Goal: Task Accomplishment & Management: Use online tool/utility

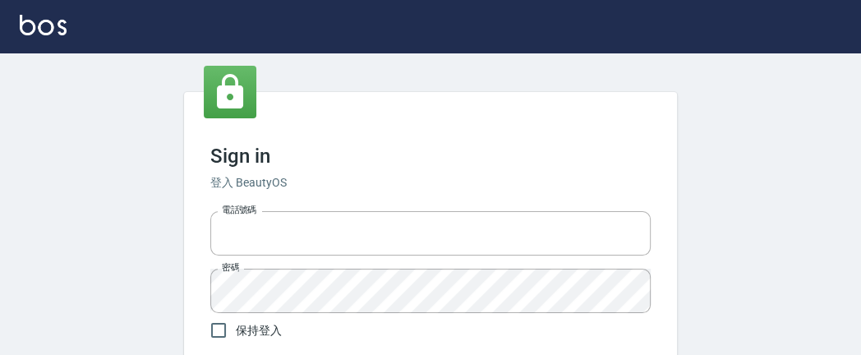
scroll to position [143, 0]
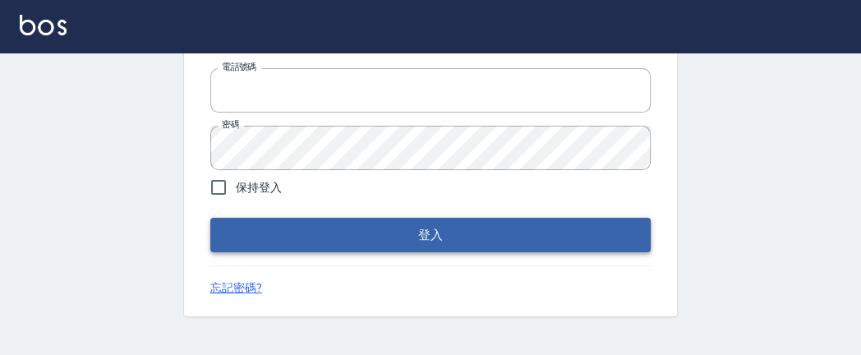
type input "0227680203"
click at [344, 229] on button "登入" at bounding box center [430, 235] width 441 height 35
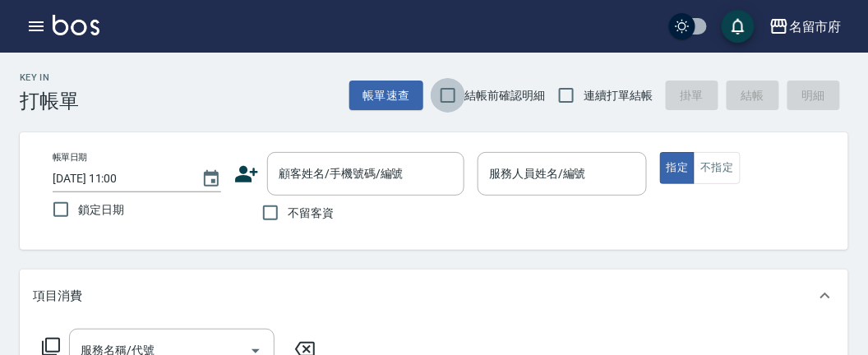
click at [445, 102] on input "結帳前確認明細" at bounding box center [448, 95] width 35 height 35
checkbox input "true"
click at [567, 100] on input "連續打單結帳" at bounding box center [566, 95] width 35 height 35
checkbox input "true"
click at [270, 212] on input "不留客資" at bounding box center [270, 213] width 35 height 35
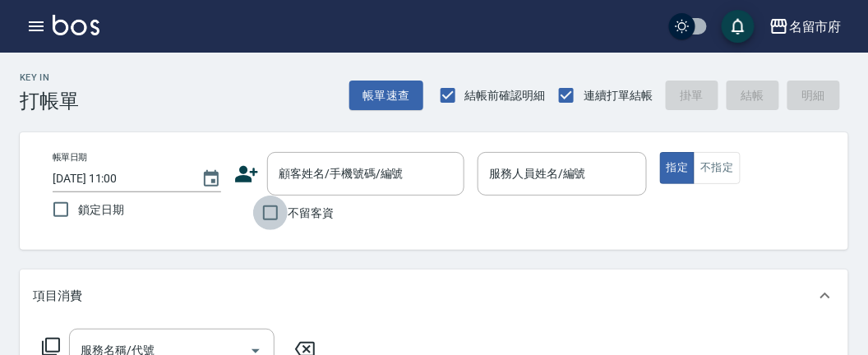
checkbox input "true"
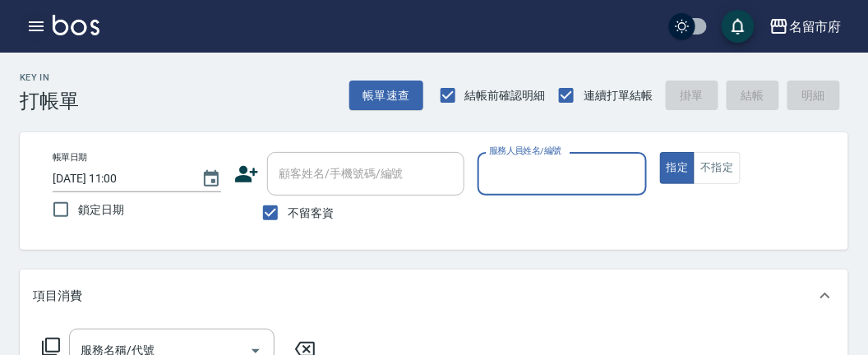
click at [39, 22] on icon "button" at bounding box center [36, 26] width 20 height 20
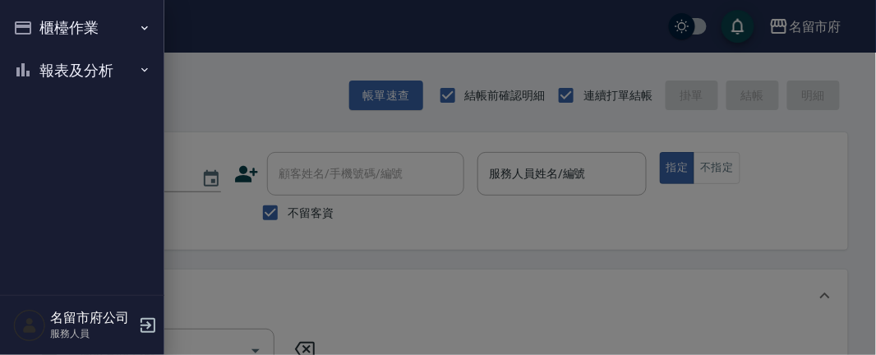
click at [90, 68] on button "報表及分析" at bounding box center [82, 70] width 151 height 43
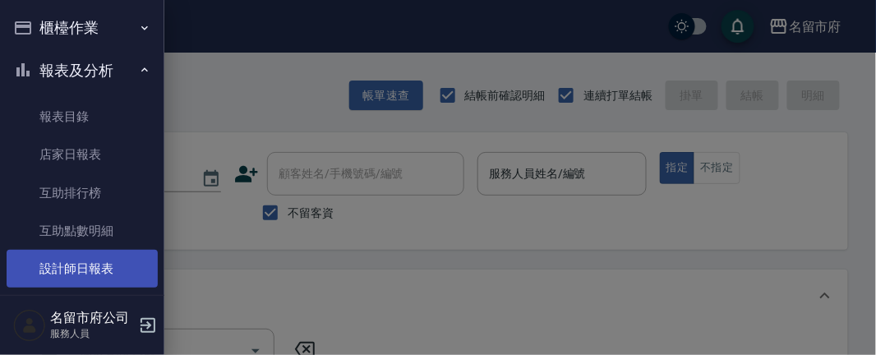
click at [115, 263] on link "設計師日報表" at bounding box center [82, 269] width 151 height 38
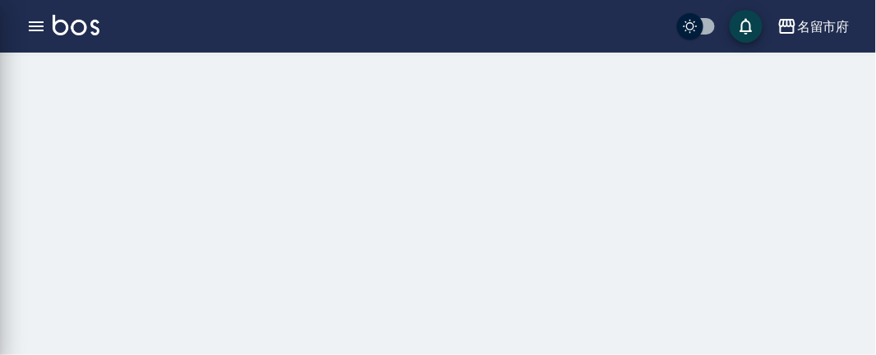
click at [145, 229] on div at bounding box center [438, 177] width 876 height 355
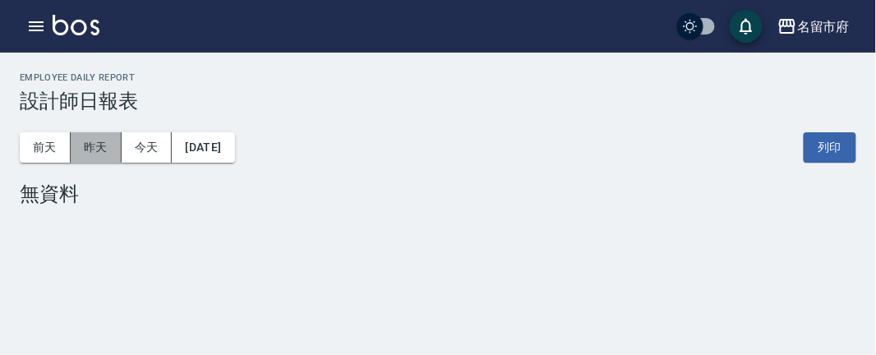
drag, startPoint x: 150, startPoint y: 224, endPoint x: 90, endPoint y: 152, distance: 93.3
click at [90, 152] on button "昨天" at bounding box center [96, 147] width 51 height 30
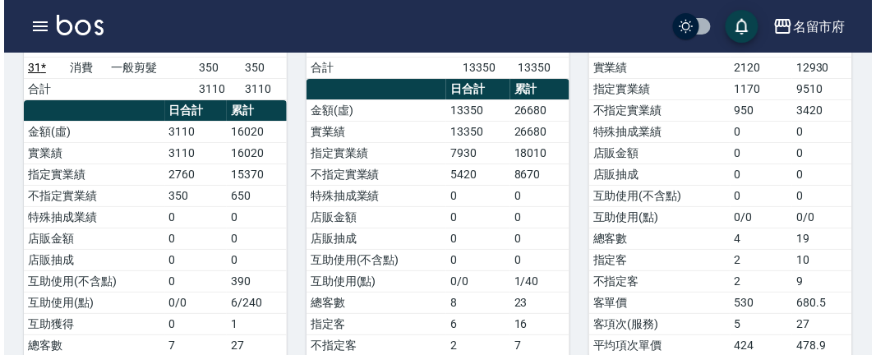
scroll to position [1278, 0]
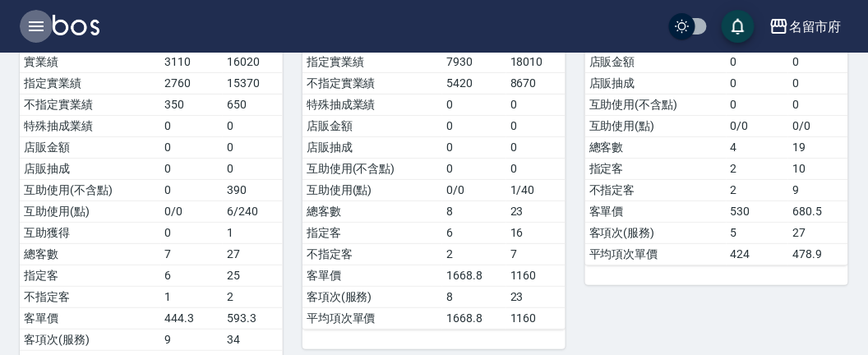
click at [37, 31] on icon "button" at bounding box center [36, 26] width 20 height 20
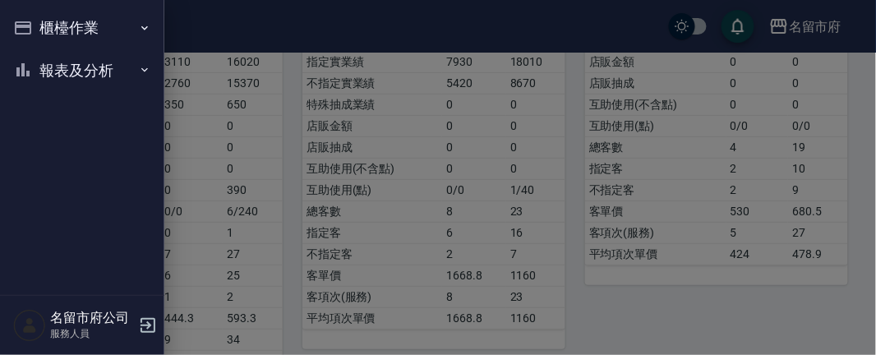
click at [36, 28] on button "櫃檯作業" at bounding box center [82, 28] width 151 height 43
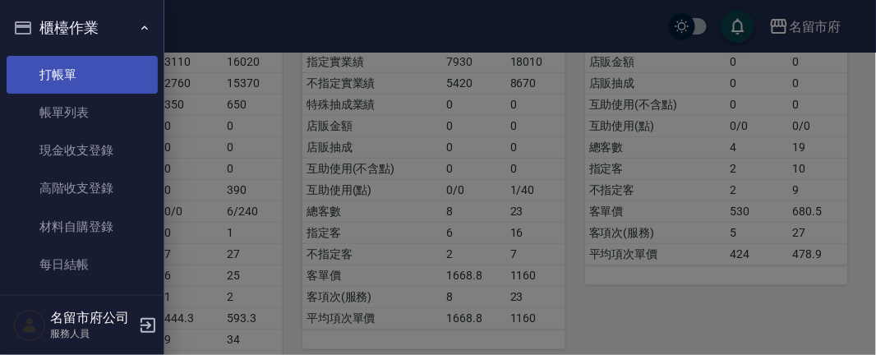
click at [63, 70] on link "打帳單" at bounding box center [82, 75] width 151 height 38
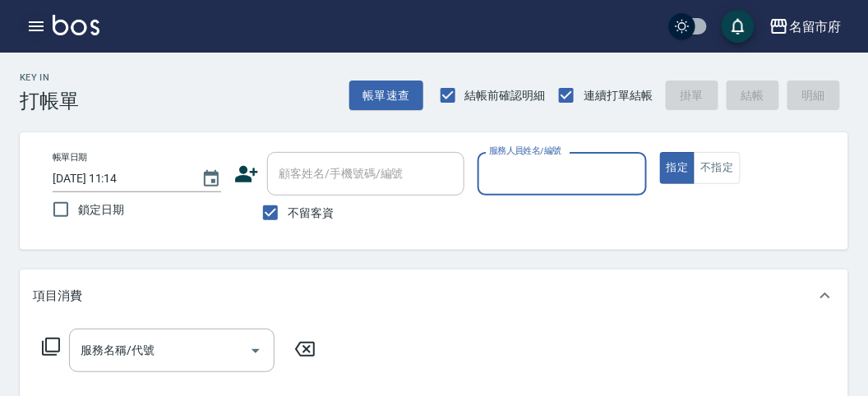
click at [45, 30] on icon "button" at bounding box center [36, 26] width 20 height 20
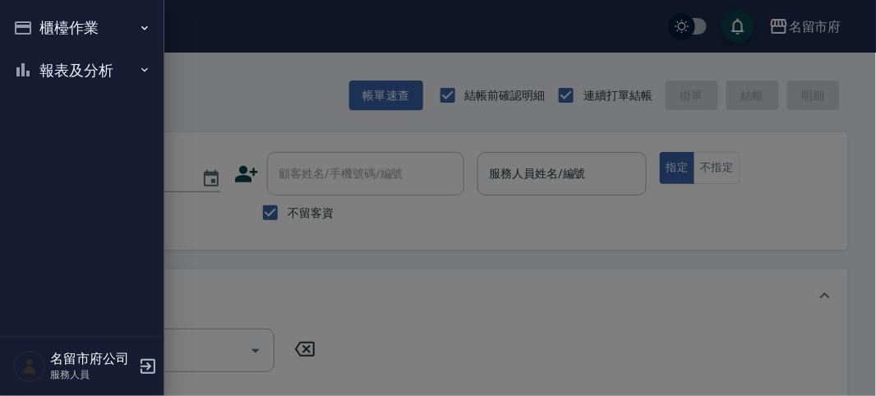
click at [44, 68] on button "報表及分析" at bounding box center [82, 70] width 151 height 43
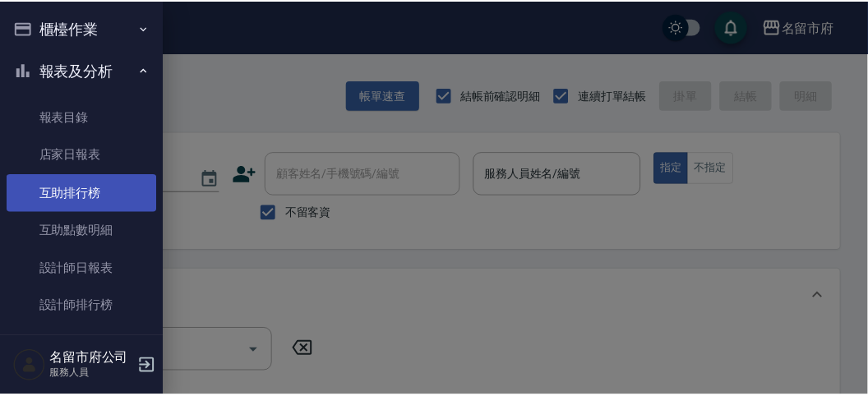
scroll to position [53, 0]
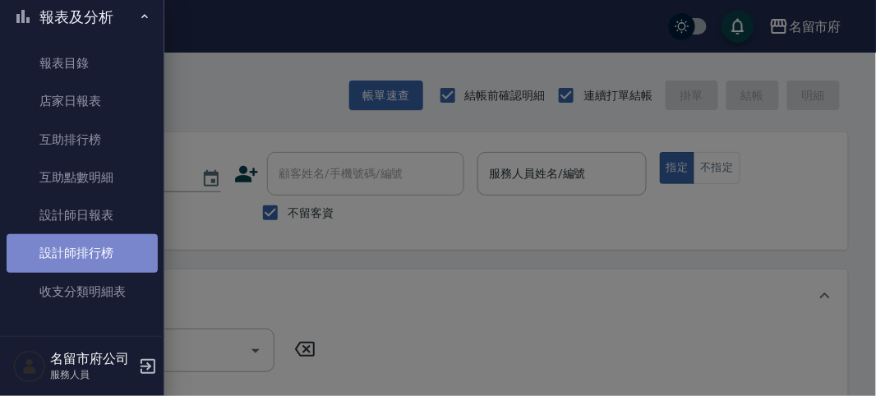
click at [87, 248] on link "設計師排行榜" at bounding box center [82, 253] width 151 height 38
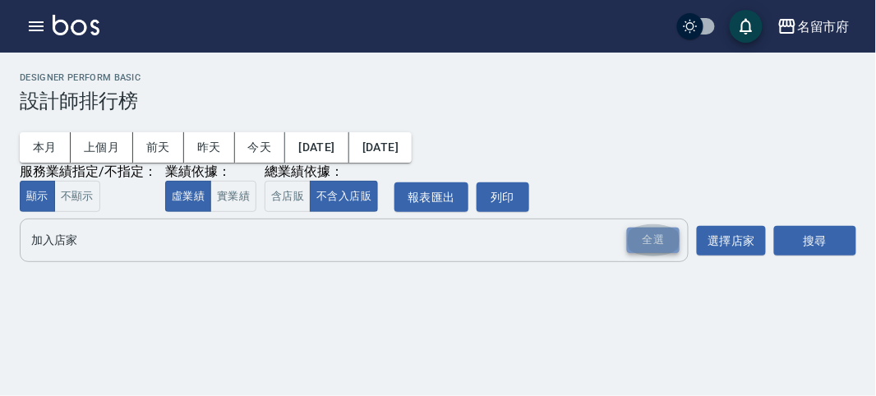
drag, startPoint x: 652, startPoint y: 233, endPoint x: 676, endPoint y: 233, distance: 23.8
click at [652, 233] on div "全選" at bounding box center [653, 240] width 53 height 25
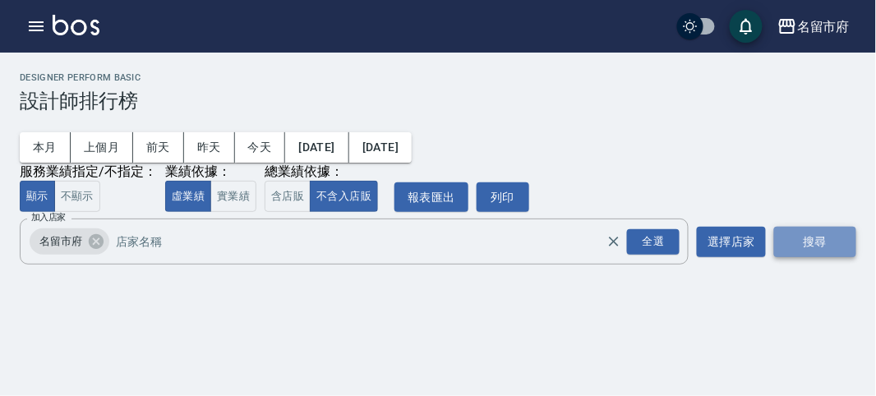
click at [797, 245] on button "搜尋" at bounding box center [815, 242] width 82 height 30
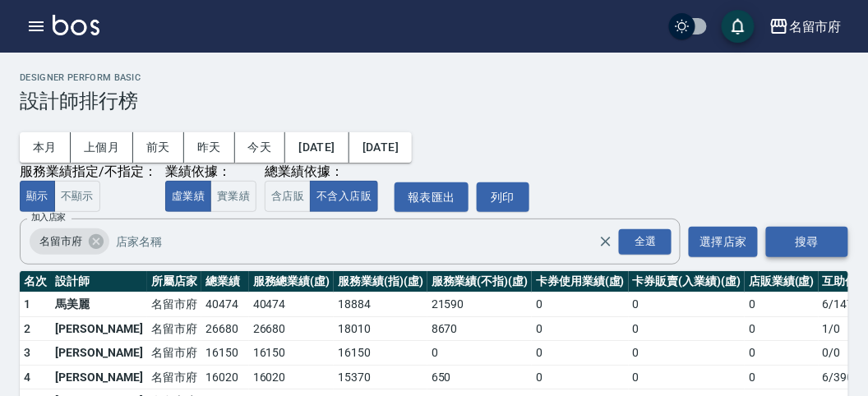
scroll to position [144, 0]
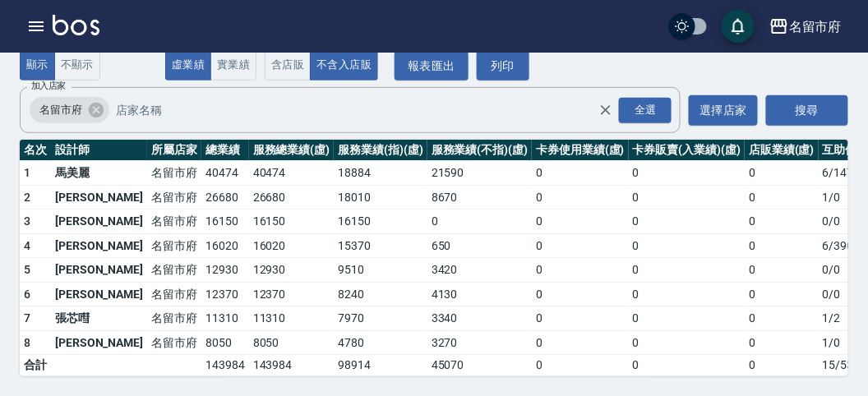
click at [81, 20] on img at bounding box center [76, 25] width 47 height 21
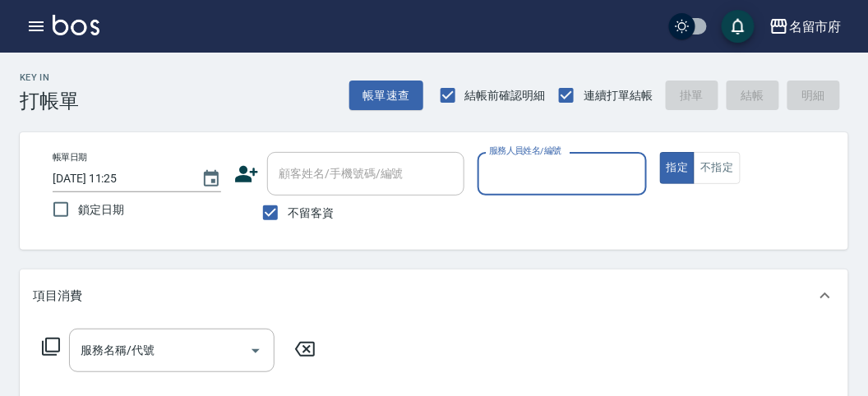
click at [660, 152] on button "指定" at bounding box center [677, 168] width 35 height 32
type button "true"
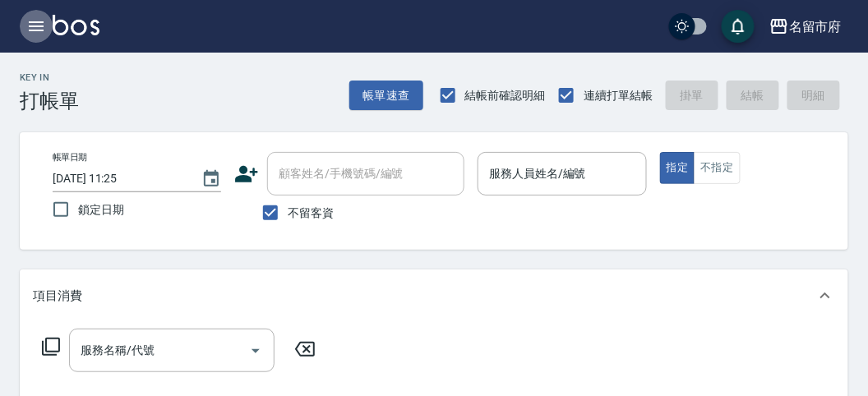
click at [42, 33] on icon "button" at bounding box center [36, 26] width 20 height 20
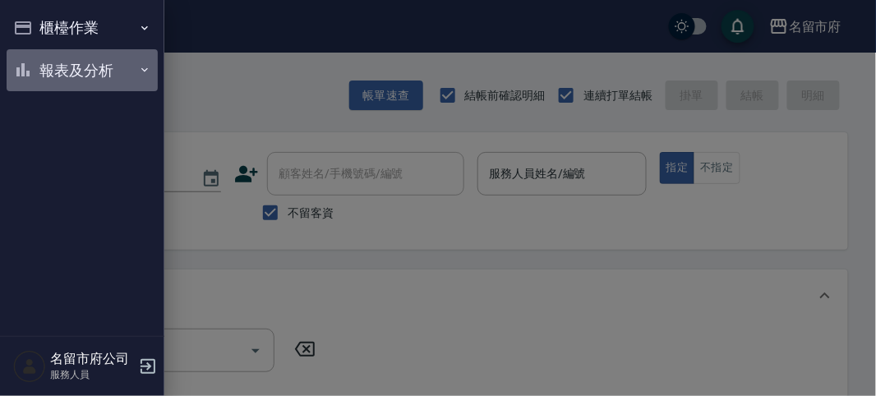
click at [44, 76] on button "報表及分析" at bounding box center [82, 70] width 151 height 43
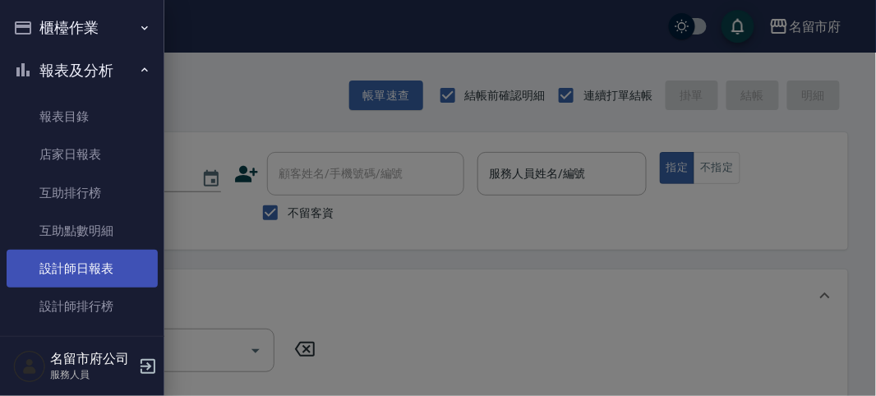
click at [115, 264] on link "設計師日報表" at bounding box center [82, 269] width 151 height 38
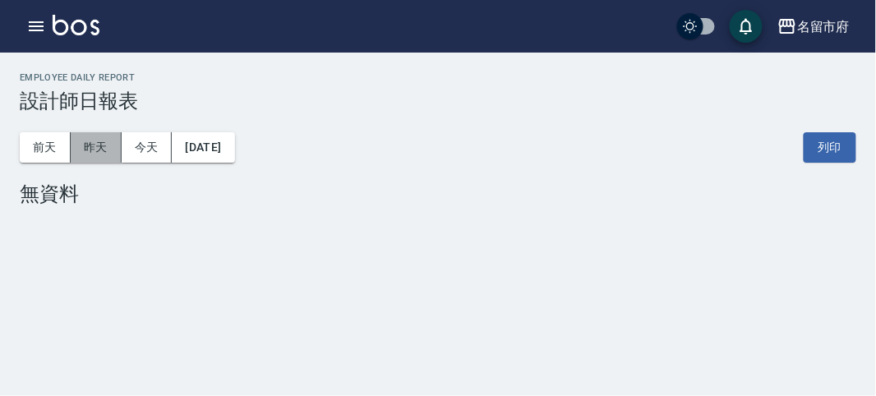
click at [98, 153] on button "昨天" at bounding box center [96, 147] width 51 height 30
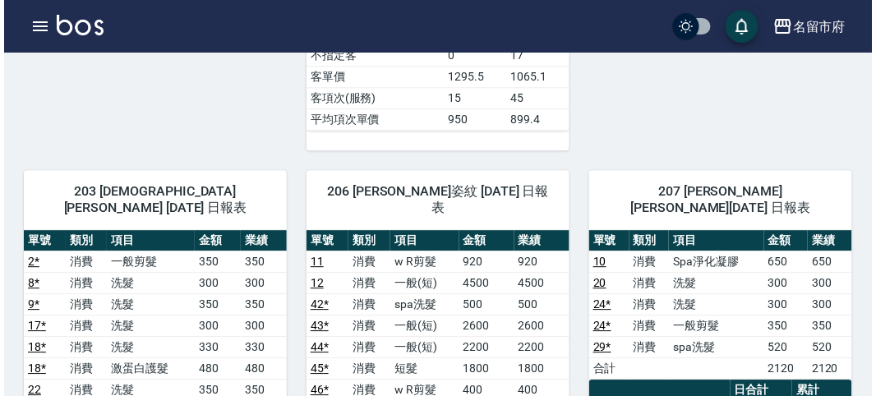
scroll to position [913, 0]
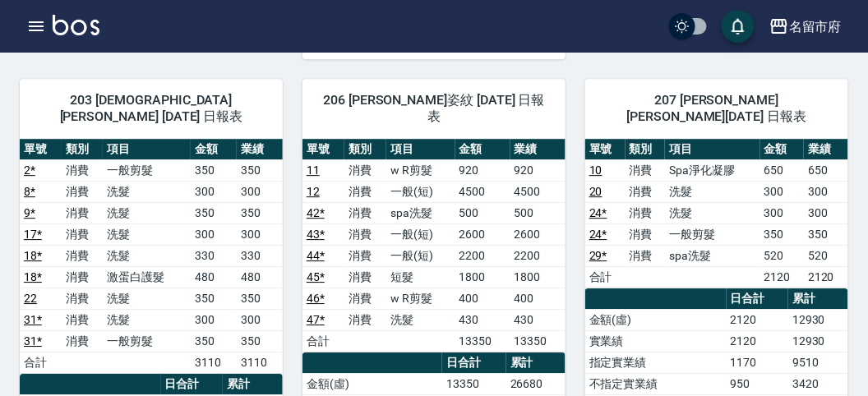
click at [33, 26] on icon "button" at bounding box center [36, 26] width 15 height 10
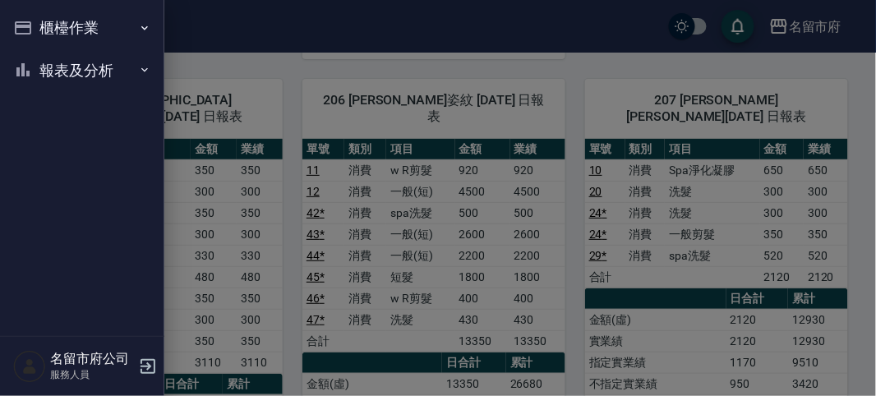
drag, startPoint x: 33, startPoint y: 26, endPoint x: 40, endPoint y: 52, distance: 26.5
click at [35, 33] on button "櫃檯作業" at bounding box center [82, 28] width 151 height 43
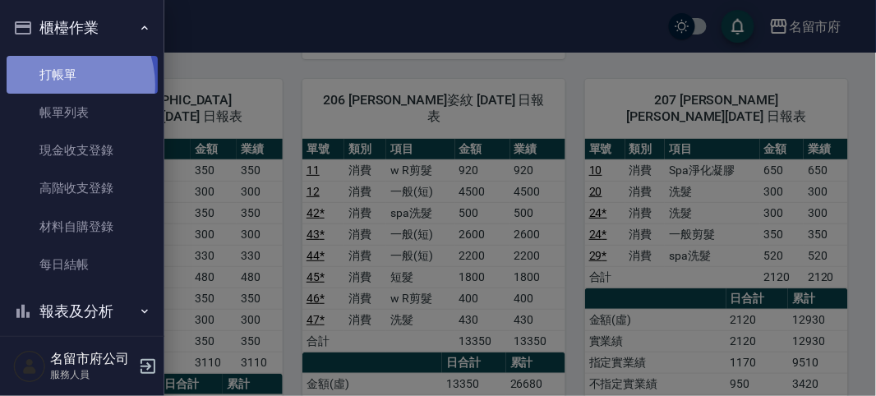
click at [56, 85] on link "打帳單" at bounding box center [82, 75] width 151 height 38
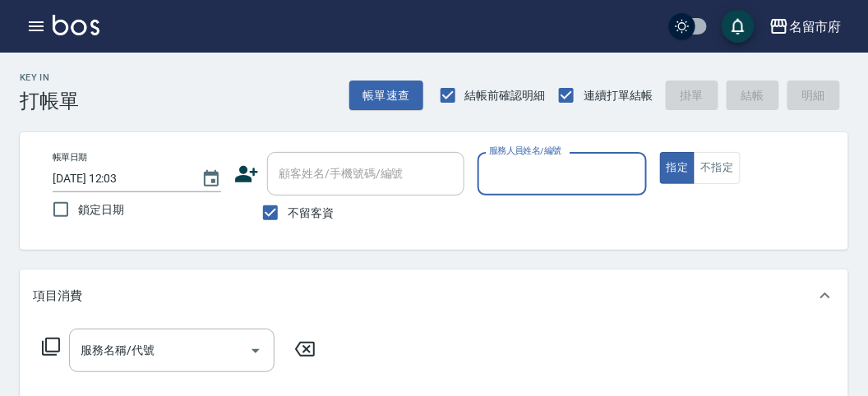
click at [263, 104] on div "Key In 打帳單 帳單速查 結帳前確認明細 連續打單結帳 掛單 結帳 明細" at bounding box center [424, 83] width 848 height 60
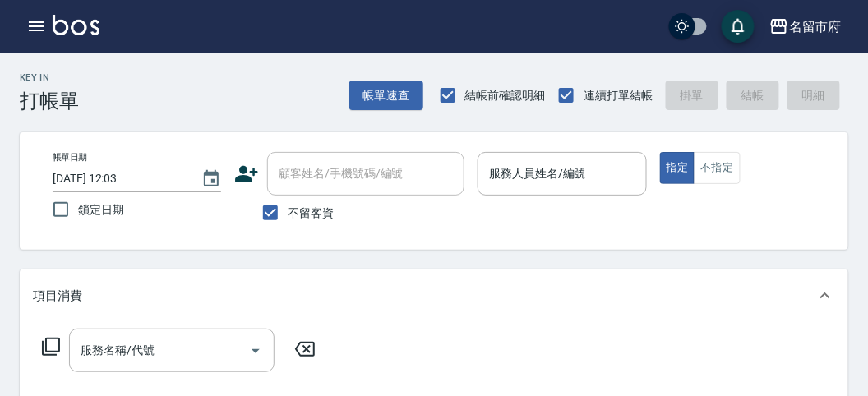
click at [478, 239] on div "帳單日期 [DATE] 12:03 鎖定日期 顧客姓名/手機號碼/編號 顧客姓名/手機號碼/編號 不留客資 服務人員姓名/編號 服務人員姓名/編號 指定 不指定" at bounding box center [434, 191] width 829 height 118
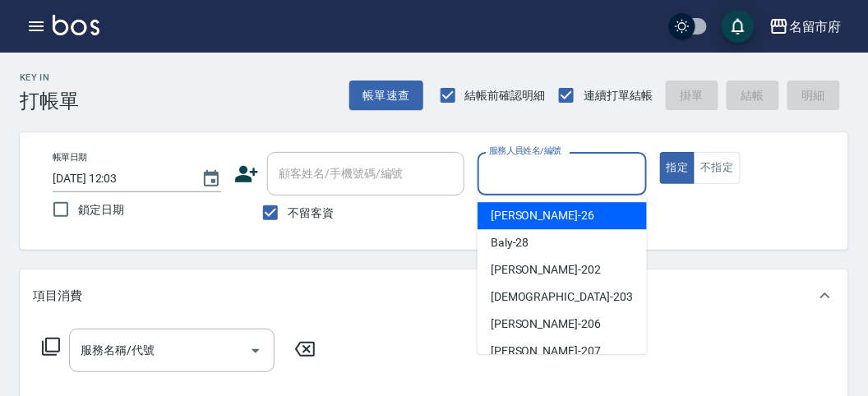
click at [602, 187] on input "服務人員姓名/編號" at bounding box center [562, 173] width 154 height 29
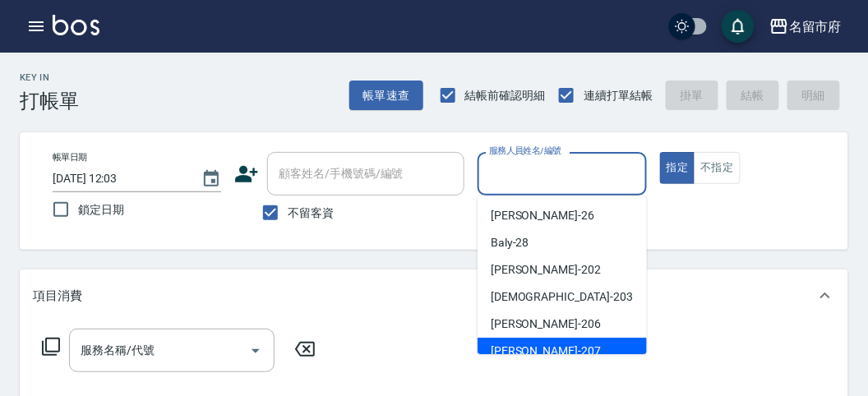
click at [552, 349] on div "[PERSON_NAME] -207" at bounding box center [562, 351] width 169 height 27
type input "[PERSON_NAME]-207"
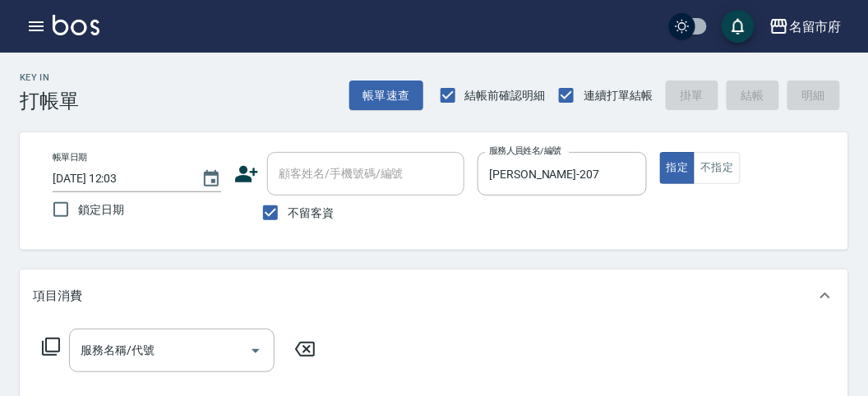
click at [53, 343] on icon at bounding box center [51, 347] width 20 height 20
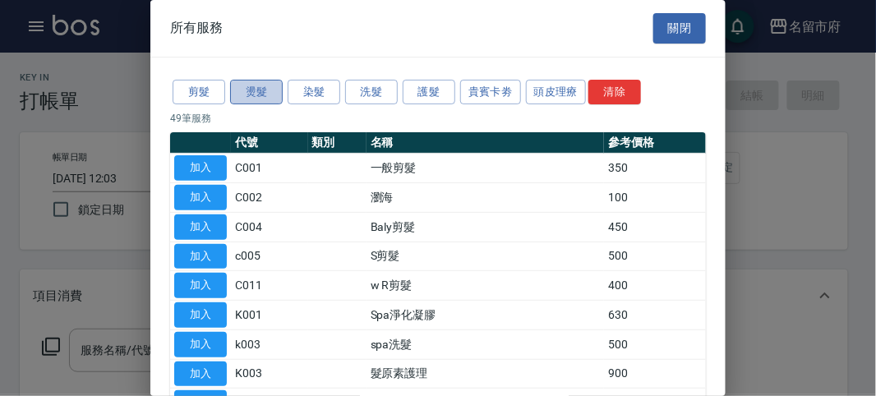
click at [271, 96] on button "燙髮" at bounding box center [256, 92] width 53 height 25
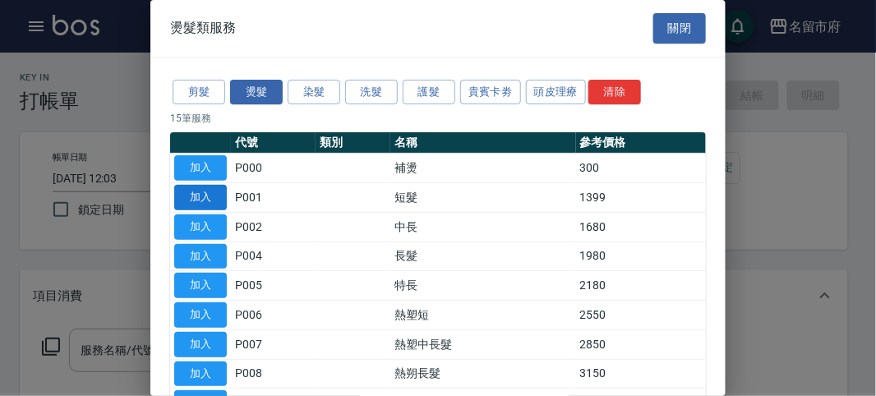
click at [219, 201] on button "加入" at bounding box center [200, 197] width 53 height 25
type input "短髮(P001)"
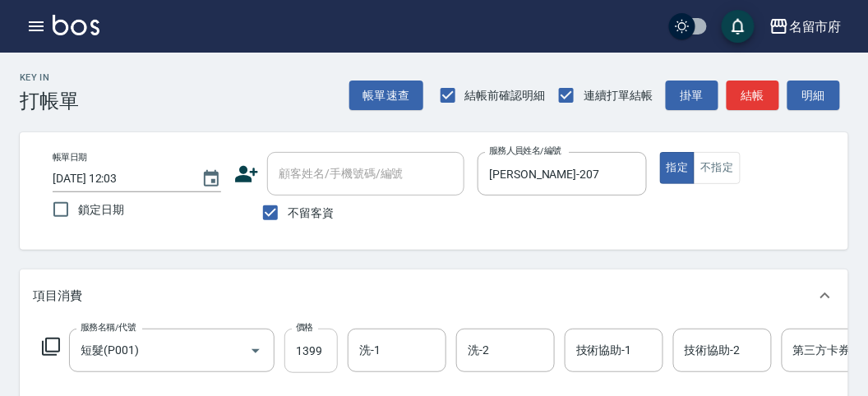
click at [316, 350] on input "1399" at bounding box center [310, 351] width 53 height 44
type input "2000"
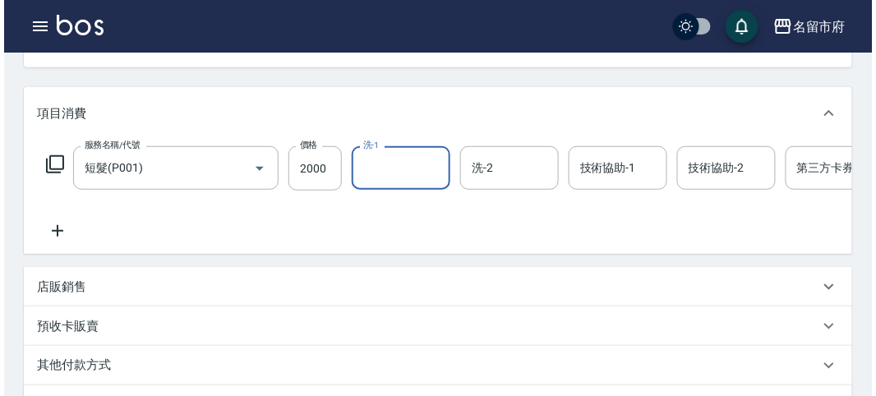
scroll to position [496, 0]
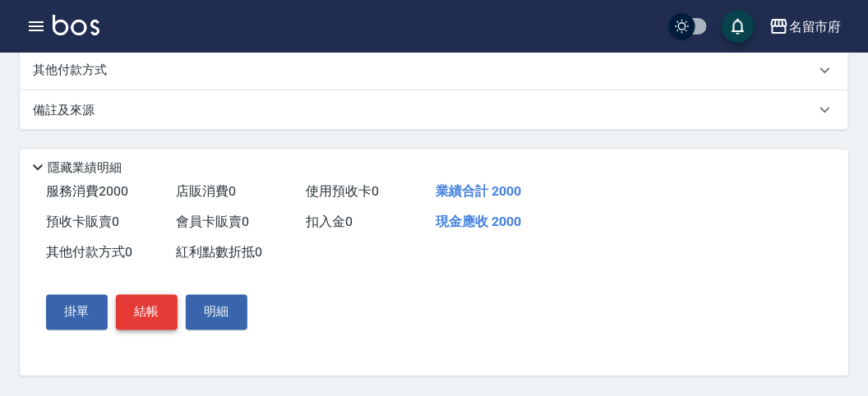
click at [147, 313] on button "結帳" at bounding box center [147, 312] width 62 height 35
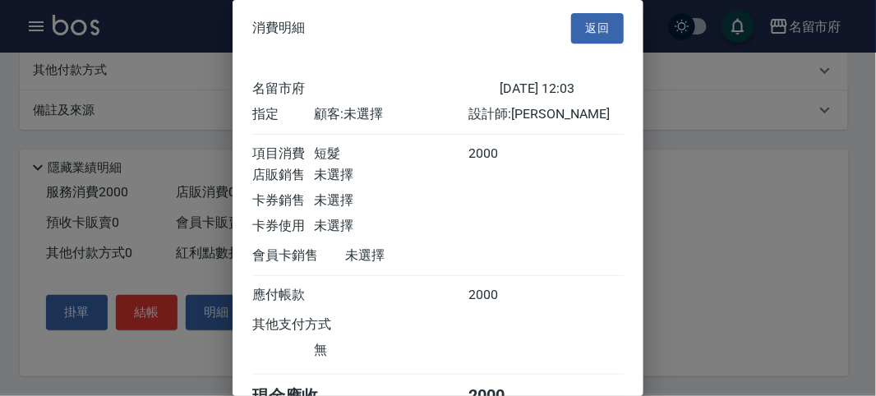
scroll to position [91, 0]
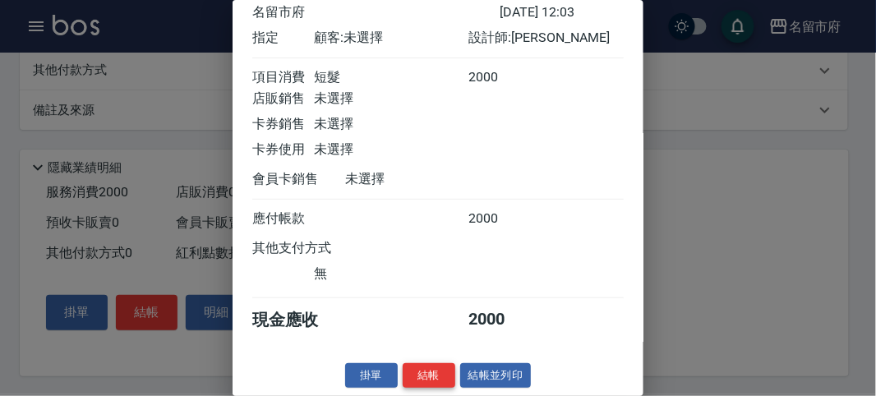
click at [417, 354] on button "結帳" at bounding box center [429, 375] width 53 height 25
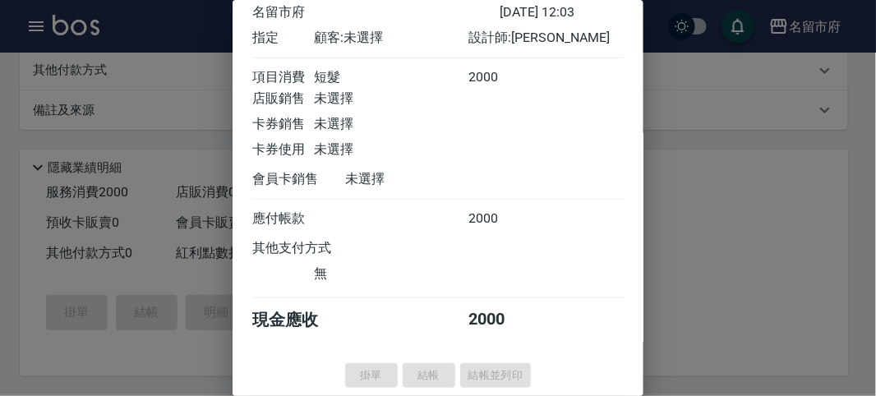
type input "[DATE] 12:50"
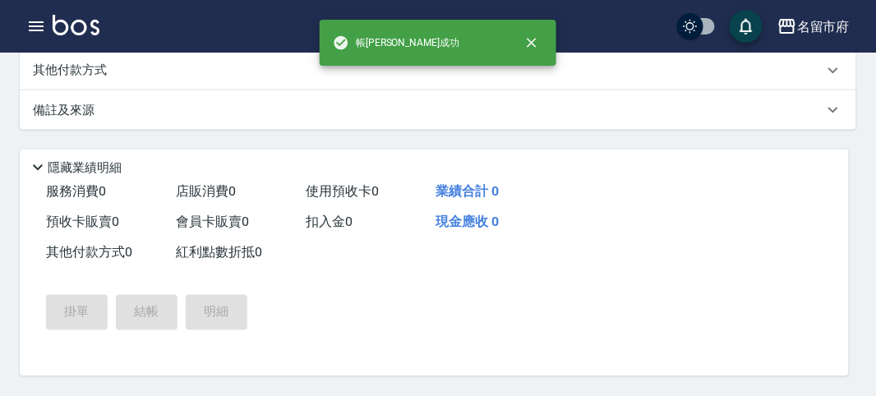
scroll to position [0, 0]
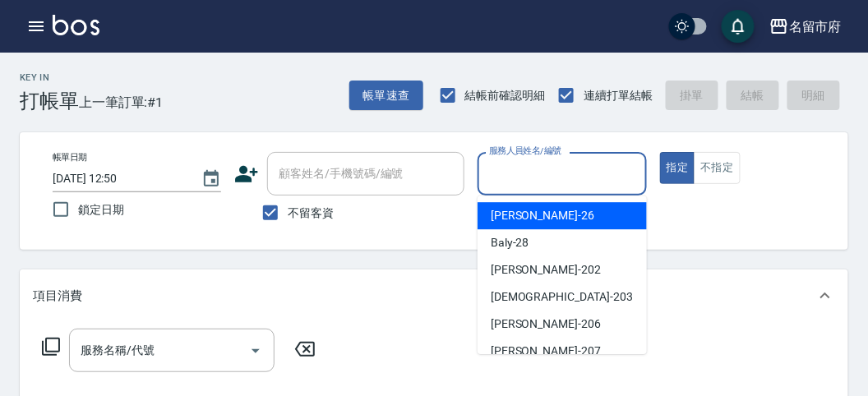
drag, startPoint x: 575, startPoint y: 166, endPoint x: 572, endPoint y: 187, distance: 21.6
click at [573, 170] on input "服務人員姓名/編號" at bounding box center [562, 173] width 154 height 29
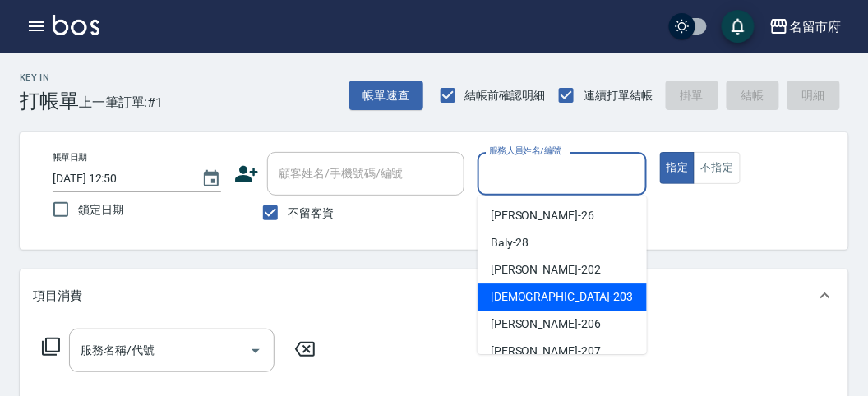
drag, startPoint x: 540, startPoint y: 289, endPoint x: 335, endPoint y: 316, distance: 206.5
click at [537, 289] on div "聖德 -203" at bounding box center [562, 297] width 169 height 27
type input "聖德-203"
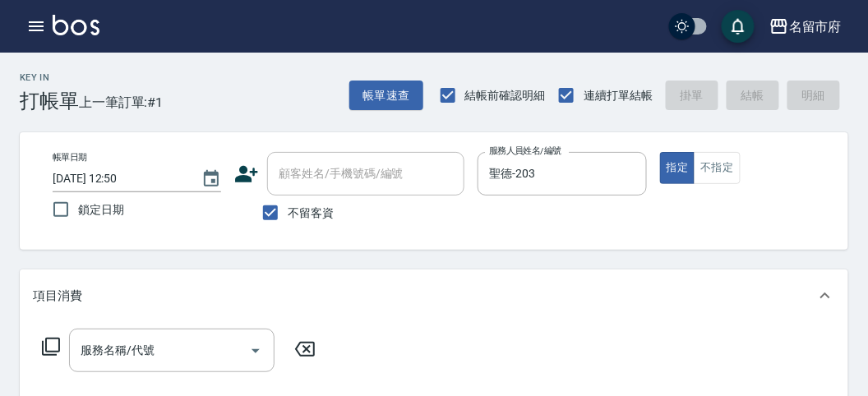
click at [53, 354] on div "服務名稱/代號 服務名稱/代號" at bounding box center [179, 351] width 293 height 44
click at [38, 330] on div "服務名稱/代號 服務名稱/代號" at bounding box center [179, 351] width 293 height 44
click at [48, 350] on icon at bounding box center [51, 347] width 20 height 20
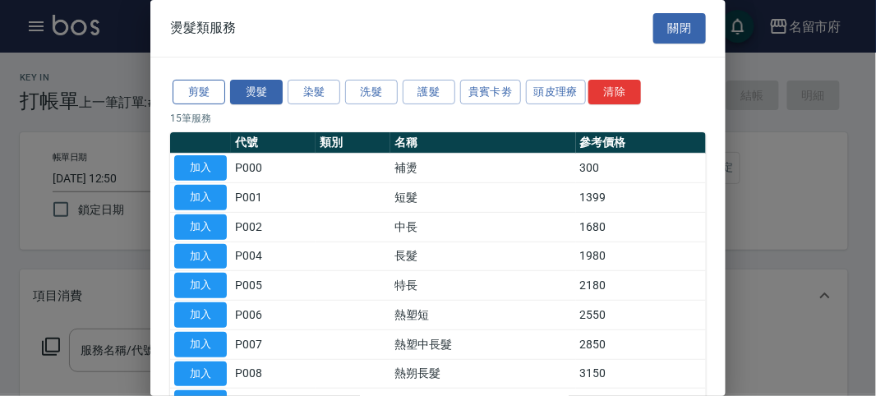
drag, startPoint x: 192, startPoint y: 84, endPoint x: 197, endPoint y: 150, distance: 66.8
click at [192, 85] on button "剪髮" at bounding box center [199, 92] width 53 height 25
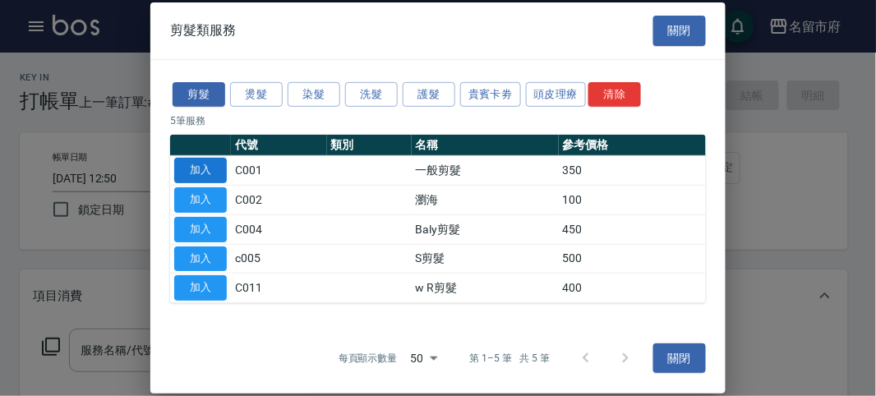
click at [201, 168] on button "加入" at bounding box center [200, 170] width 53 height 25
type input "一般剪髮(C001)"
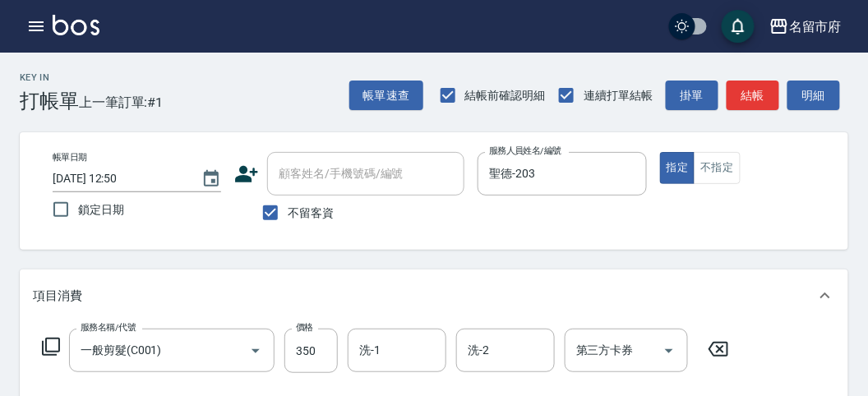
drag, startPoint x: 831, startPoint y: 107, endPoint x: 783, endPoint y: 114, distance: 48.2
click at [826, 105] on button "明細" at bounding box center [813, 96] width 53 height 30
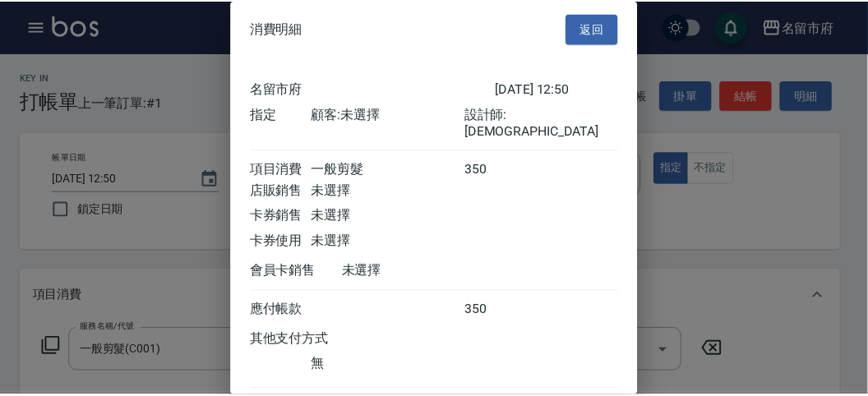
scroll to position [91, 0]
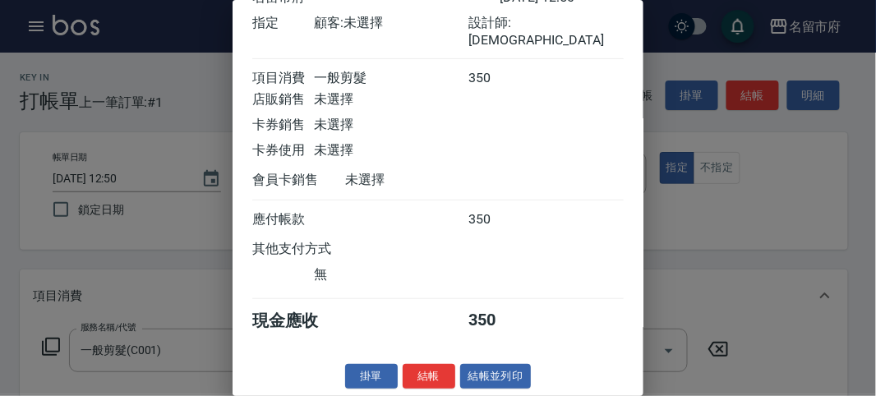
click at [425, 354] on div "消費明細 返回 名留市府 [DATE] 12:50 指定 顧客: 未選擇 設計師: 聖德 項目消費 一般剪髮 350 店販銷售 未選擇 卡券銷售 未選擇 卡券…" at bounding box center [438, 198] width 411 height 396
click at [425, 354] on button "結帳" at bounding box center [429, 376] width 53 height 25
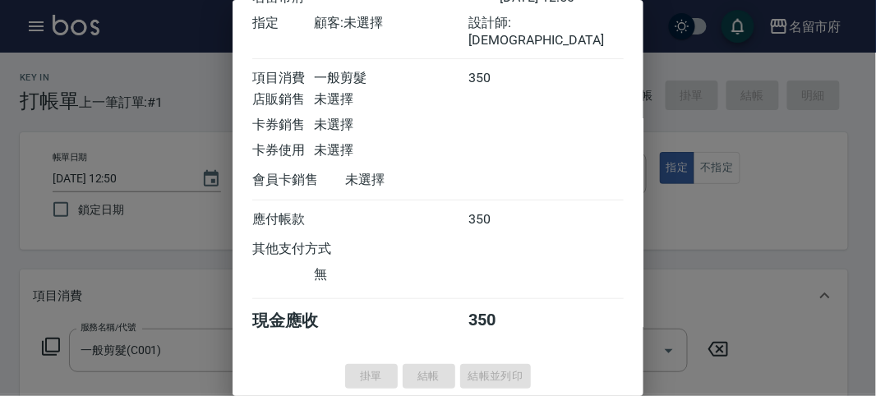
type input "[DATE] 12:53"
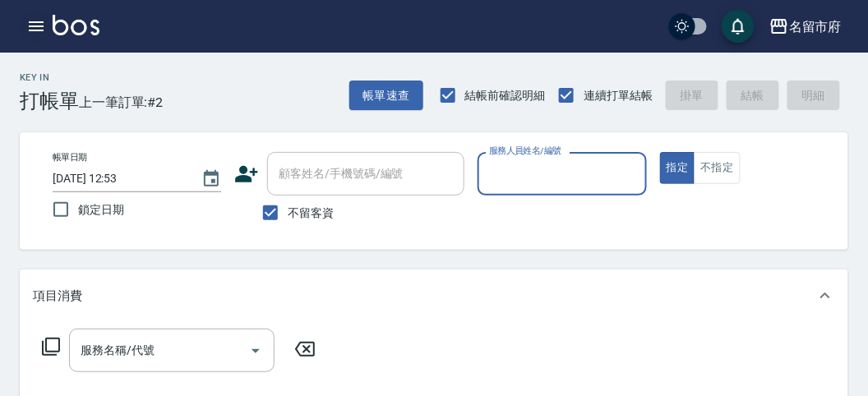
click at [42, 25] on icon "button" at bounding box center [36, 26] width 20 height 20
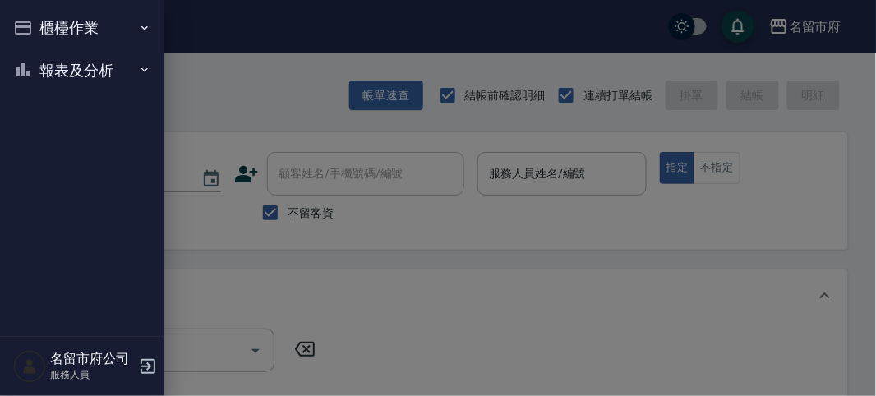
click at [30, 72] on button "報表及分析" at bounding box center [82, 70] width 151 height 43
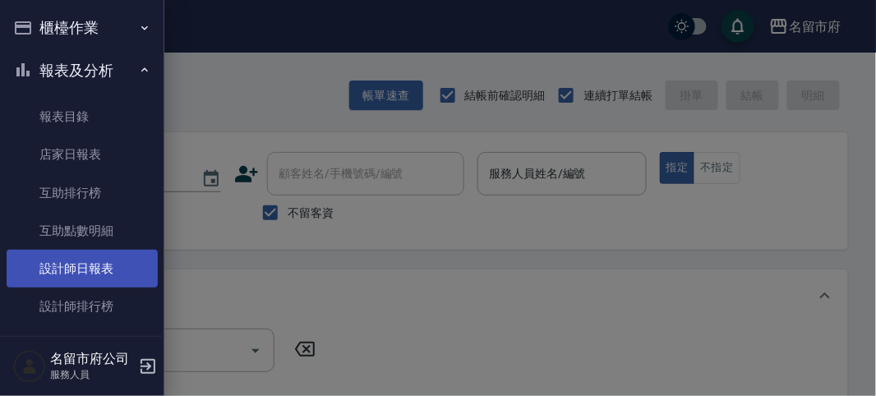
click at [96, 265] on link "設計師日報表" at bounding box center [82, 269] width 151 height 38
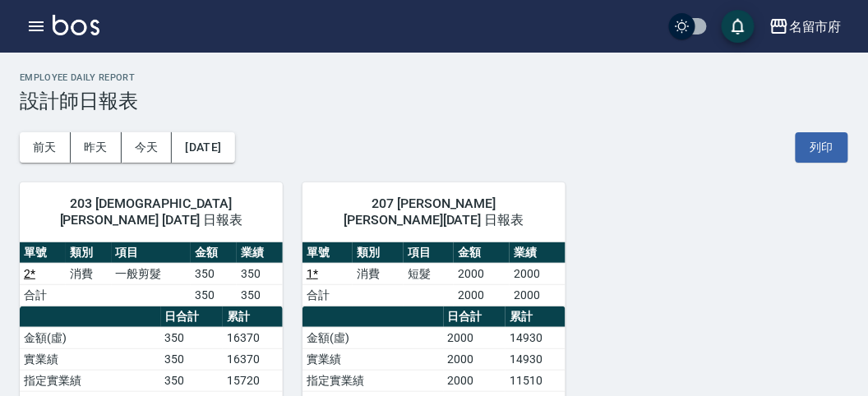
click at [506, 327] on td "14930" at bounding box center [535, 337] width 60 height 21
drag, startPoint x: 504, startPoint y: 322, endPoint x: 547, endPoint y: 322, distance: 42.7
click at [547, 327] on tr "金額(虛) 2000 14930" at bounding box center [433, 337] width 263 height 21
click at [547, 327] on td "14930" at bounding box center [535, 337] width 60 height 21
click at [20, 23] on button "button" at bounding box center [36, 26] width 33 height 33
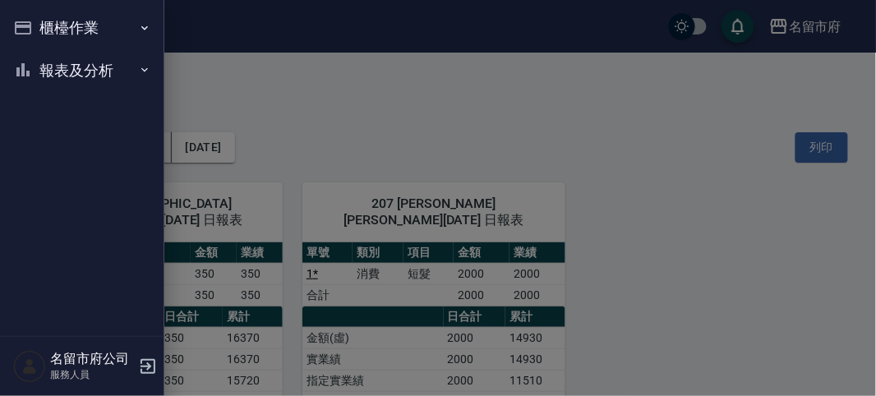
click at [35, 28] on button "櫃檯作業" at bounding box center [82, 28] width 151 height 43
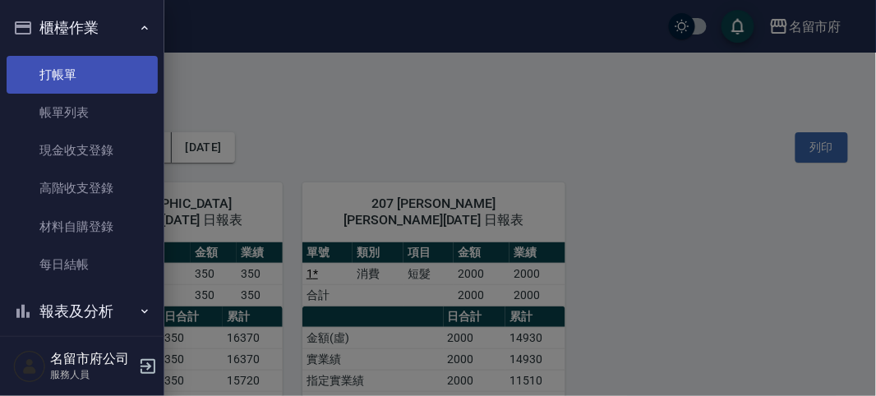
click at [74, 81] on link "打帳單" at bounding box center [82, 75] width 151 height 38
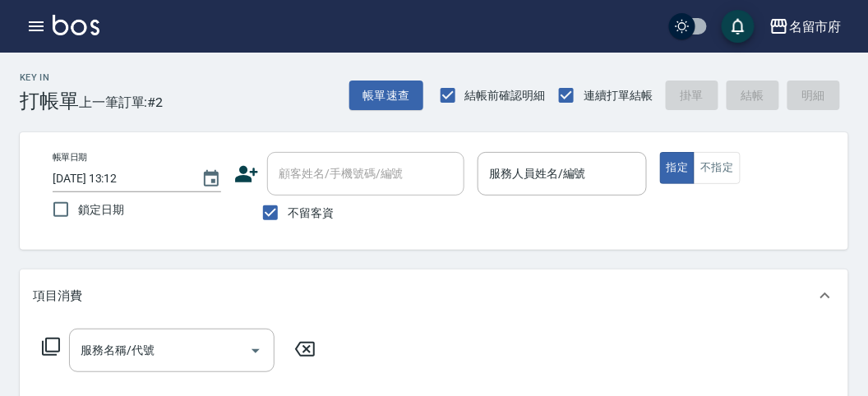
click at [492, 227] on div "帳單日期 [DATE] 13:12 鎖定日期 顧客姓名/手機號碼/編號 顧客姓名/手機號碼/編號 不留客資 服務人員姓名/編號 服務人員姓名/編號 指定 不指定" at bounding box center [433, 191] width 789 height 78
click at [568, 242] on div "帳單日期 [DATE] 13:12 鎖定日期 顧客姓名/手機號碼/編號 顧客姓名/手機號碼/編號 不留客資 服務人員姓名/編號 服務人員姓名/編號 指定 不指定" at bounding box center [434, 191] width 829 height 118
